Goal: Navigation & Orientation: Find specific page/section

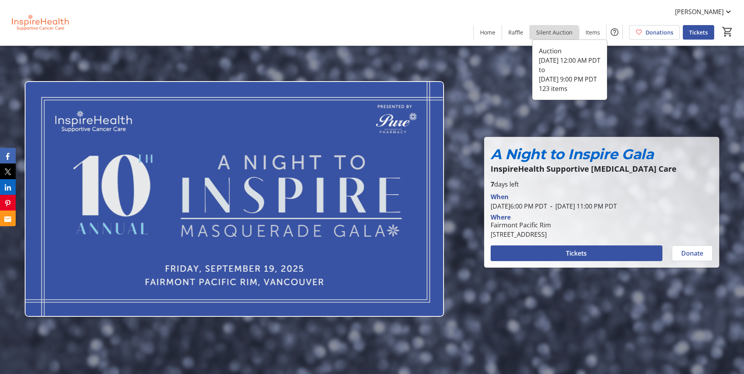
click at [551, 36] on span at bounding box center [554, 32] width 49 height 19
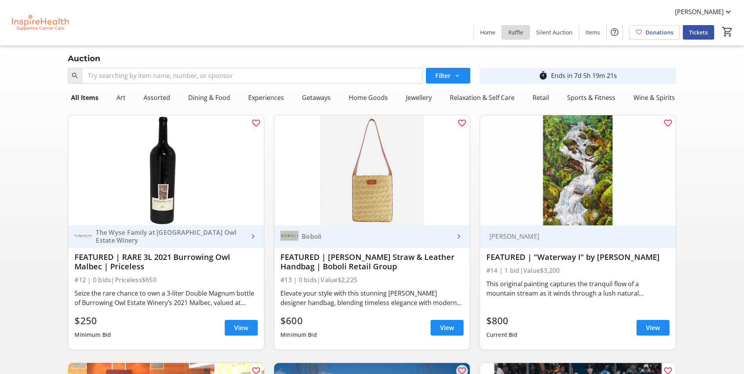
click at [521, 34] on span "Raffle" at bounding box center [515, 32] width 15 height 8
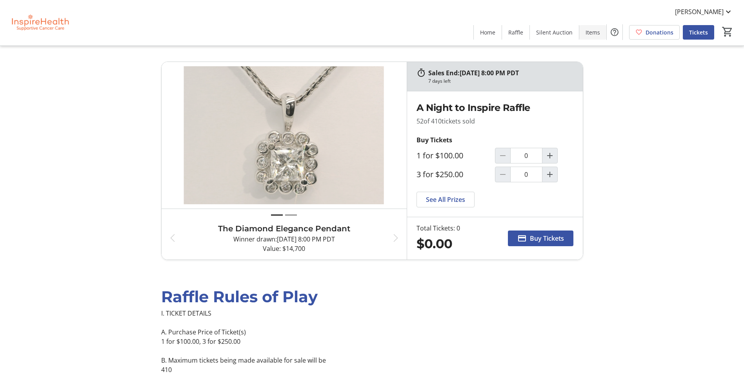
click at [590, 33] on span "Items" at bounding box center [592, 32] width 15 height 8
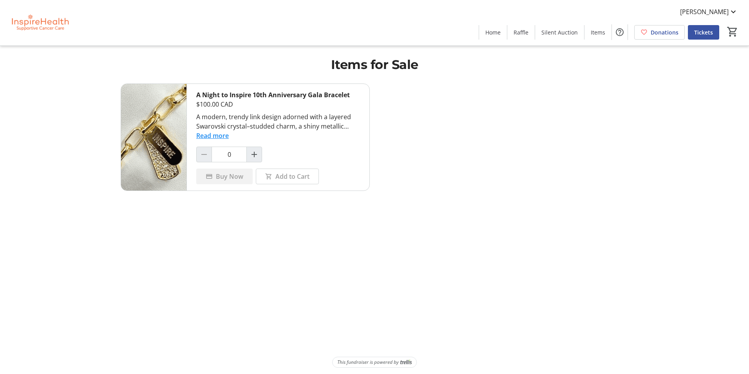
click at [27, 23] on img at bounding box center [40, 22] width 70 height 39
